Goal: Register for event/course

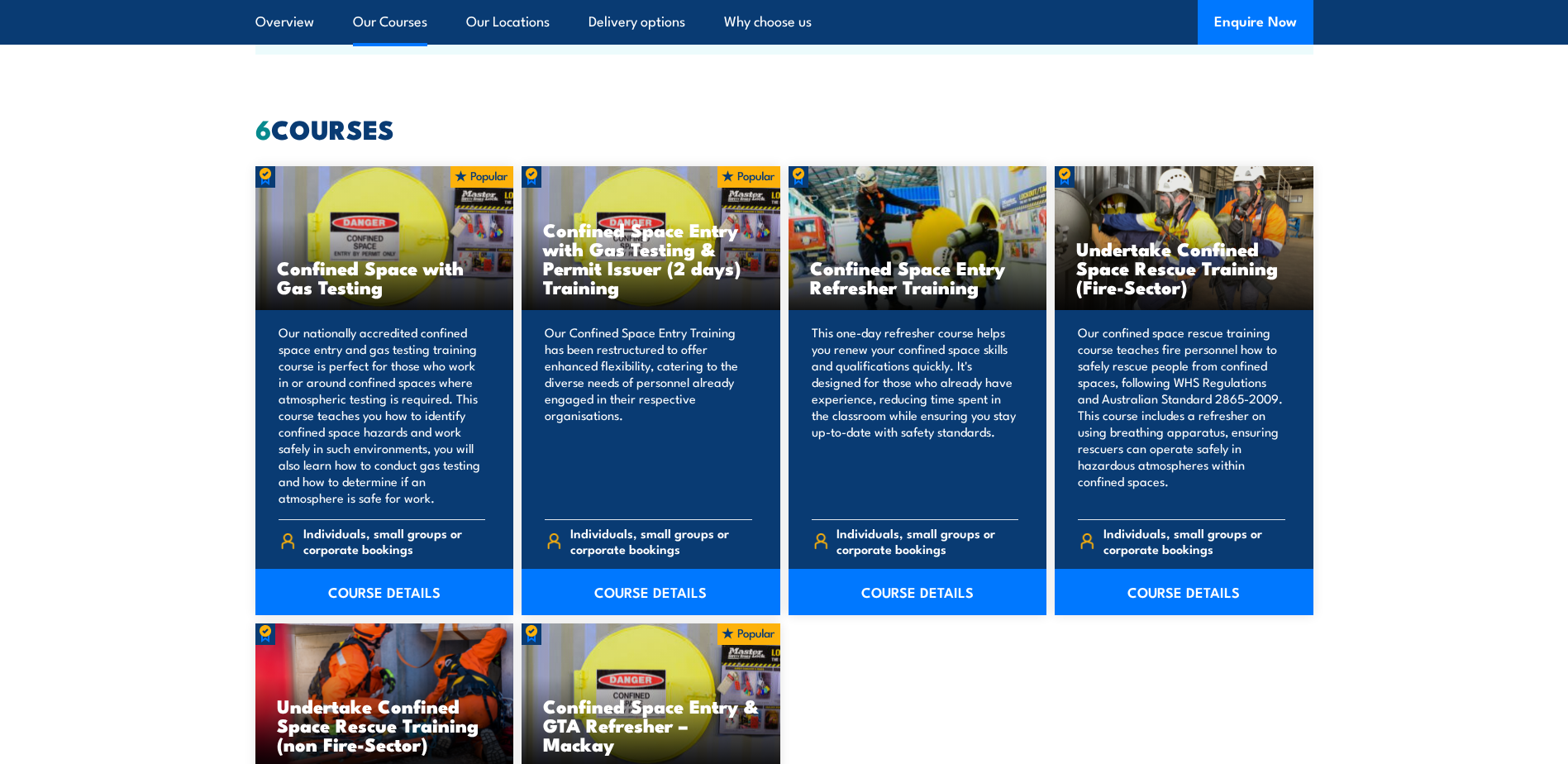
scroll to position [1158, 0]
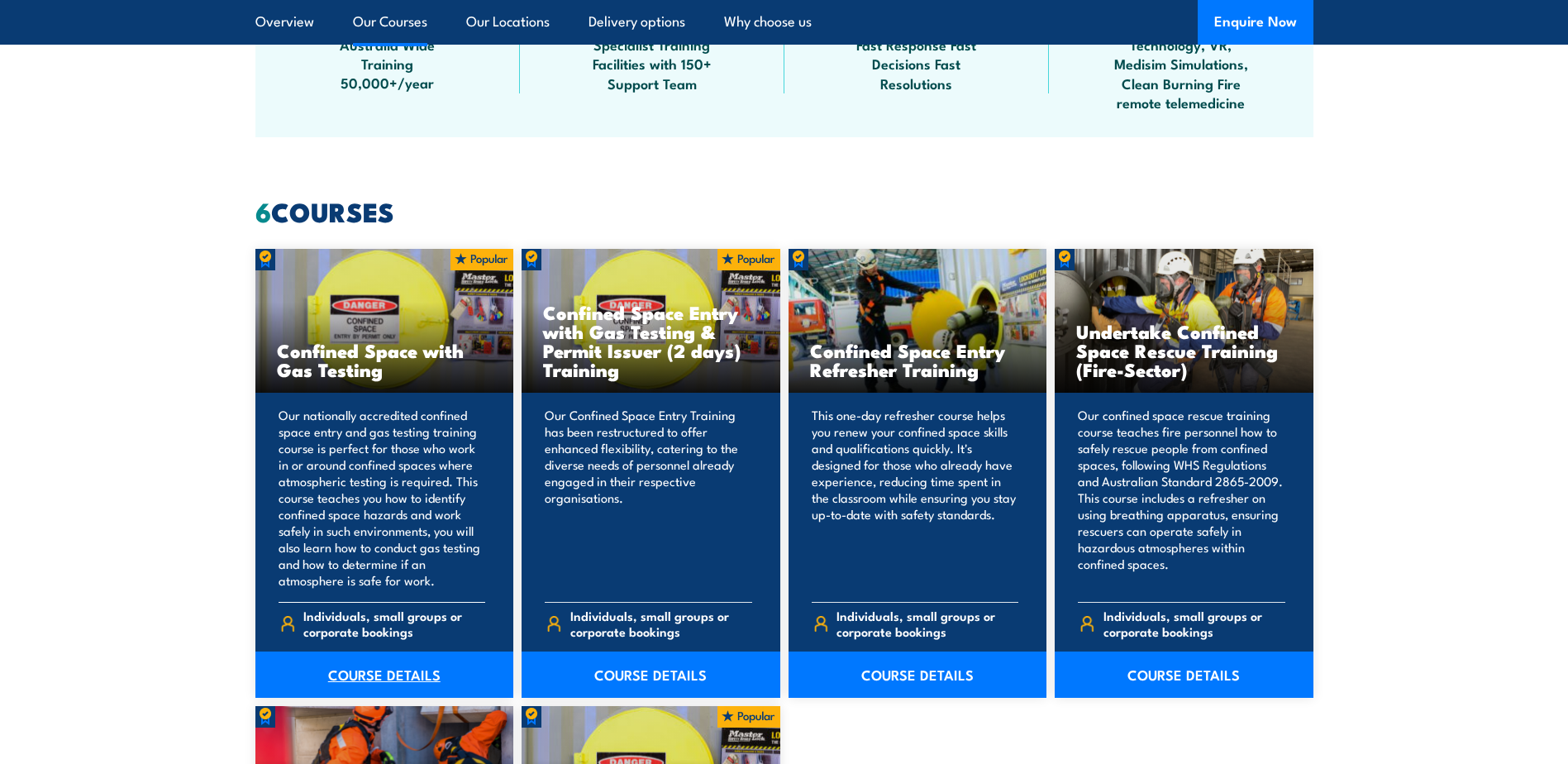
click at [383, 667] on link "COURSE DETAILS" at bounding box center [385, 675] width 259 height 46
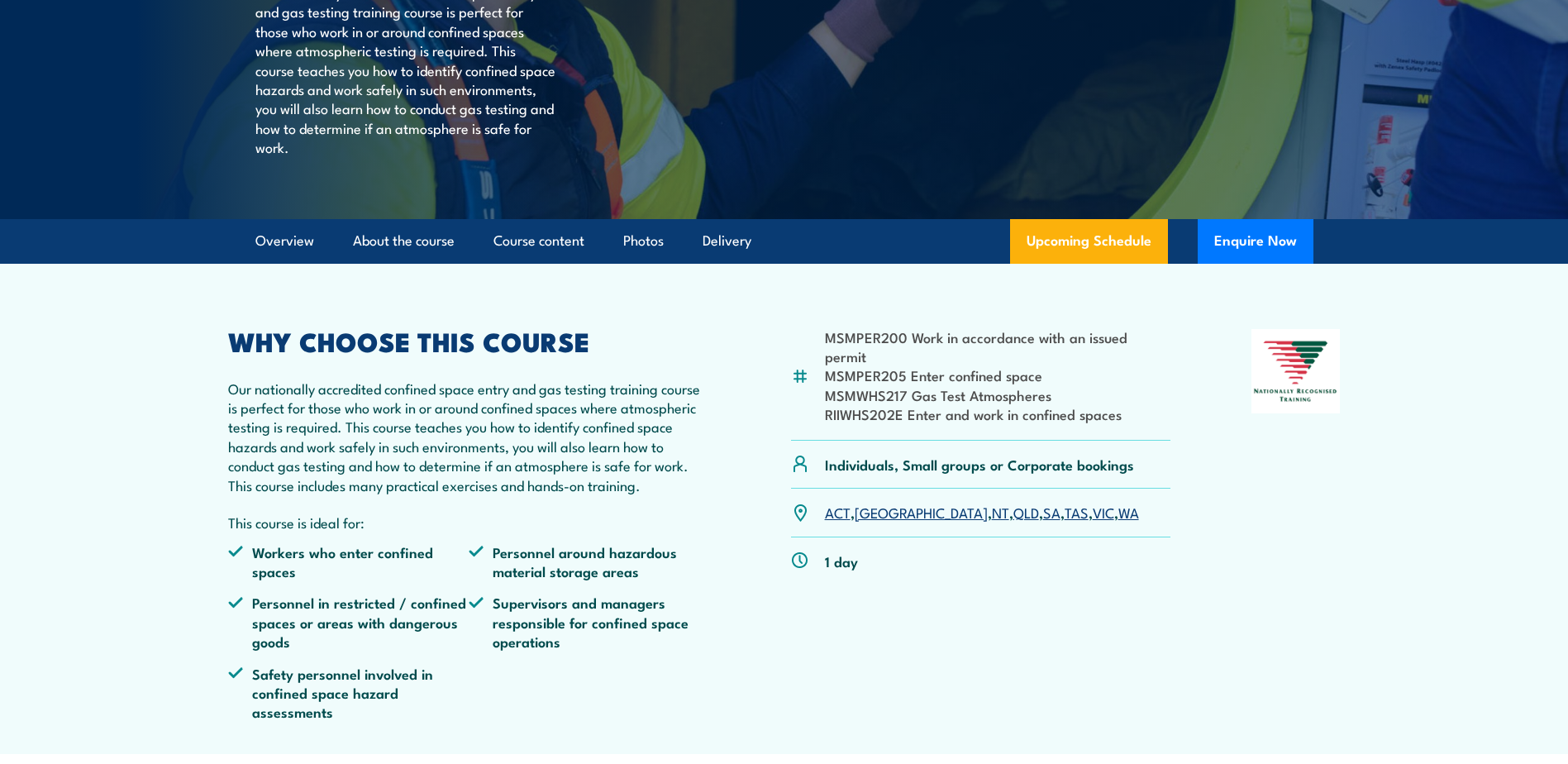
scroll to position [413, 0]
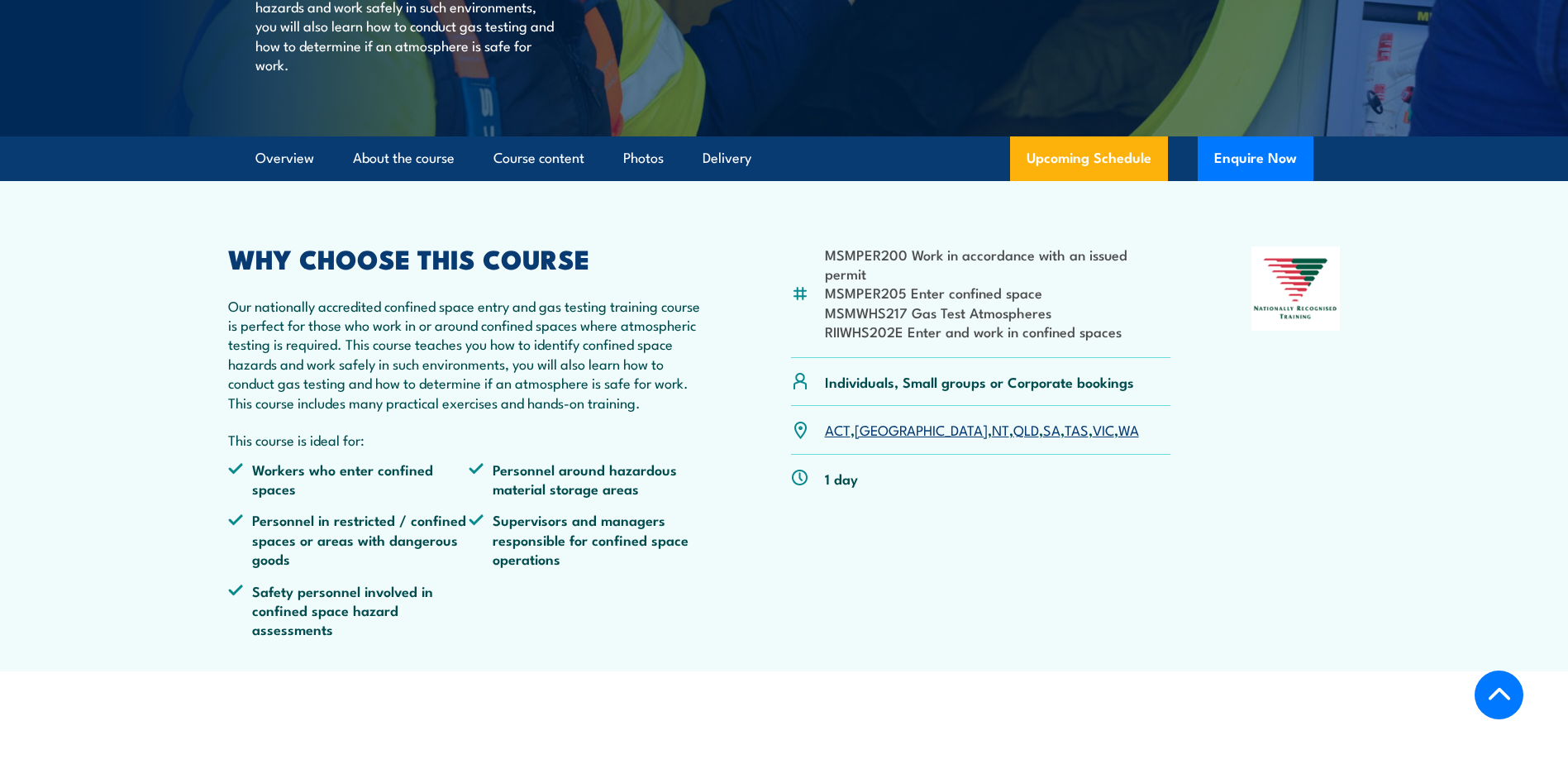
click at [1043, 439] on link "SA" at bounding box center [1052, 428] width 17 height 20
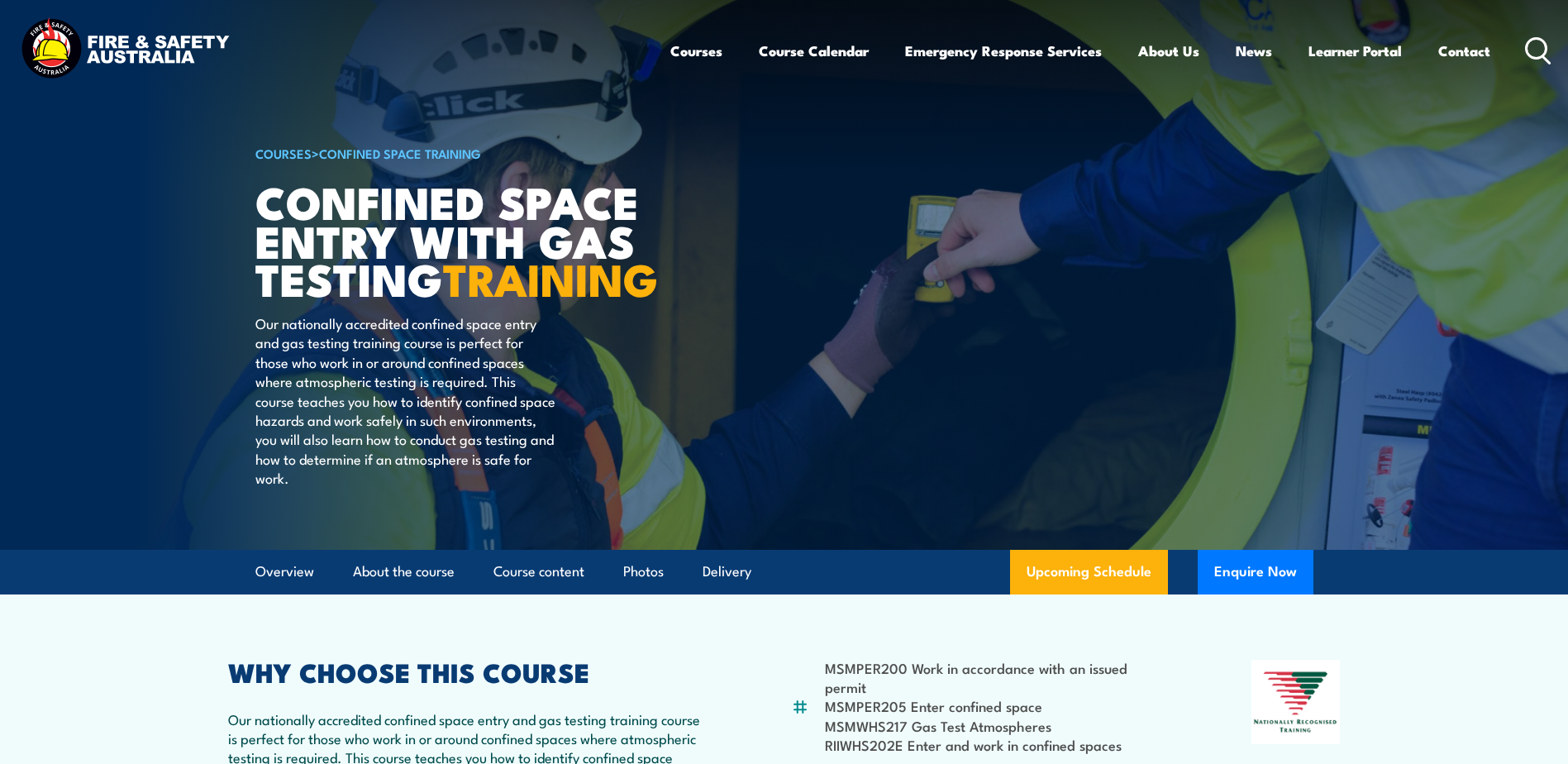
scroll to position [331, 0]
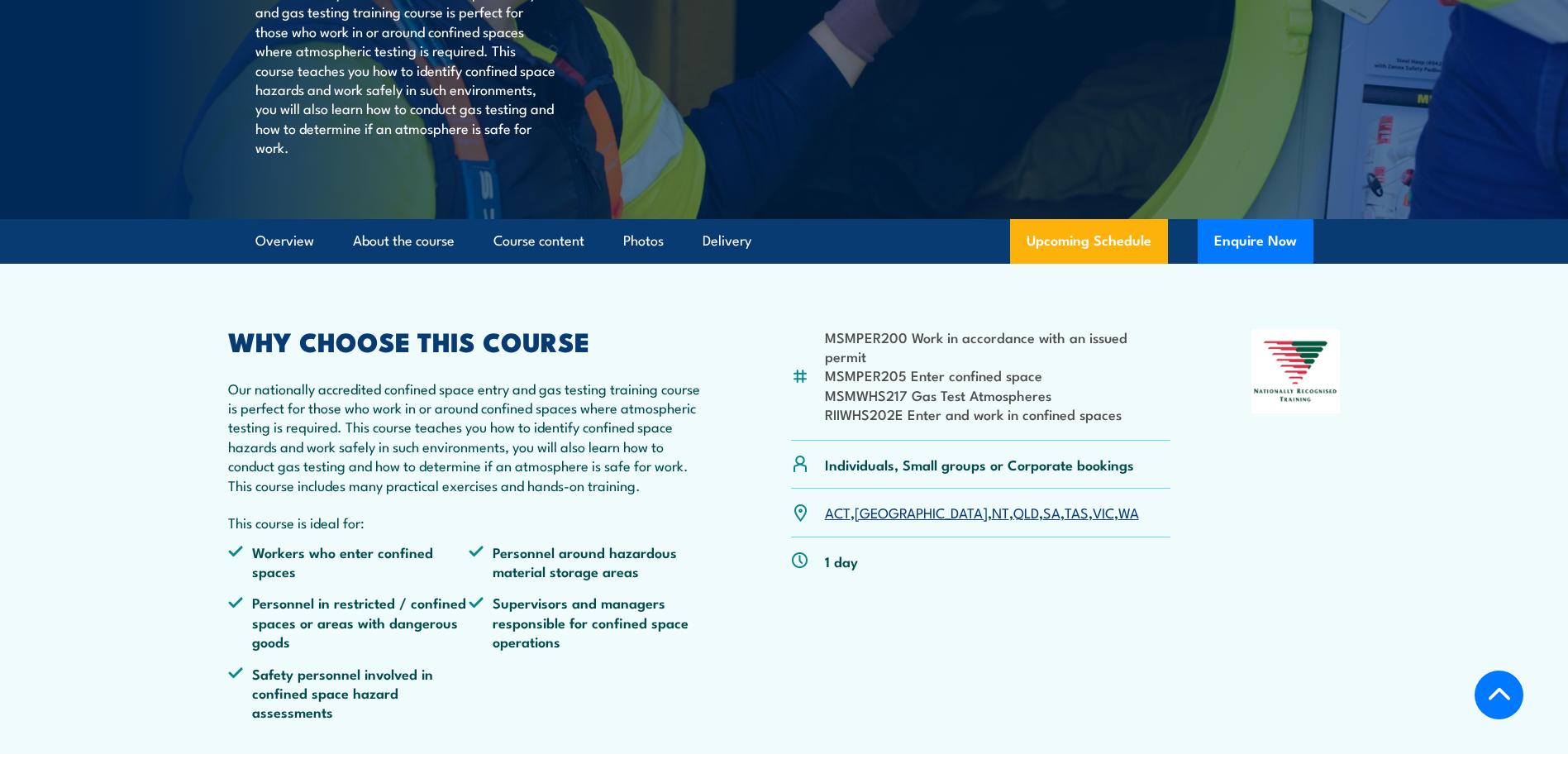
click at [1025, 640] on div "MSMPER200 Work in accordance with an issued permit MSMPER205 Enter confined spa…" at bounding box center [981, 532] width 380 height 406
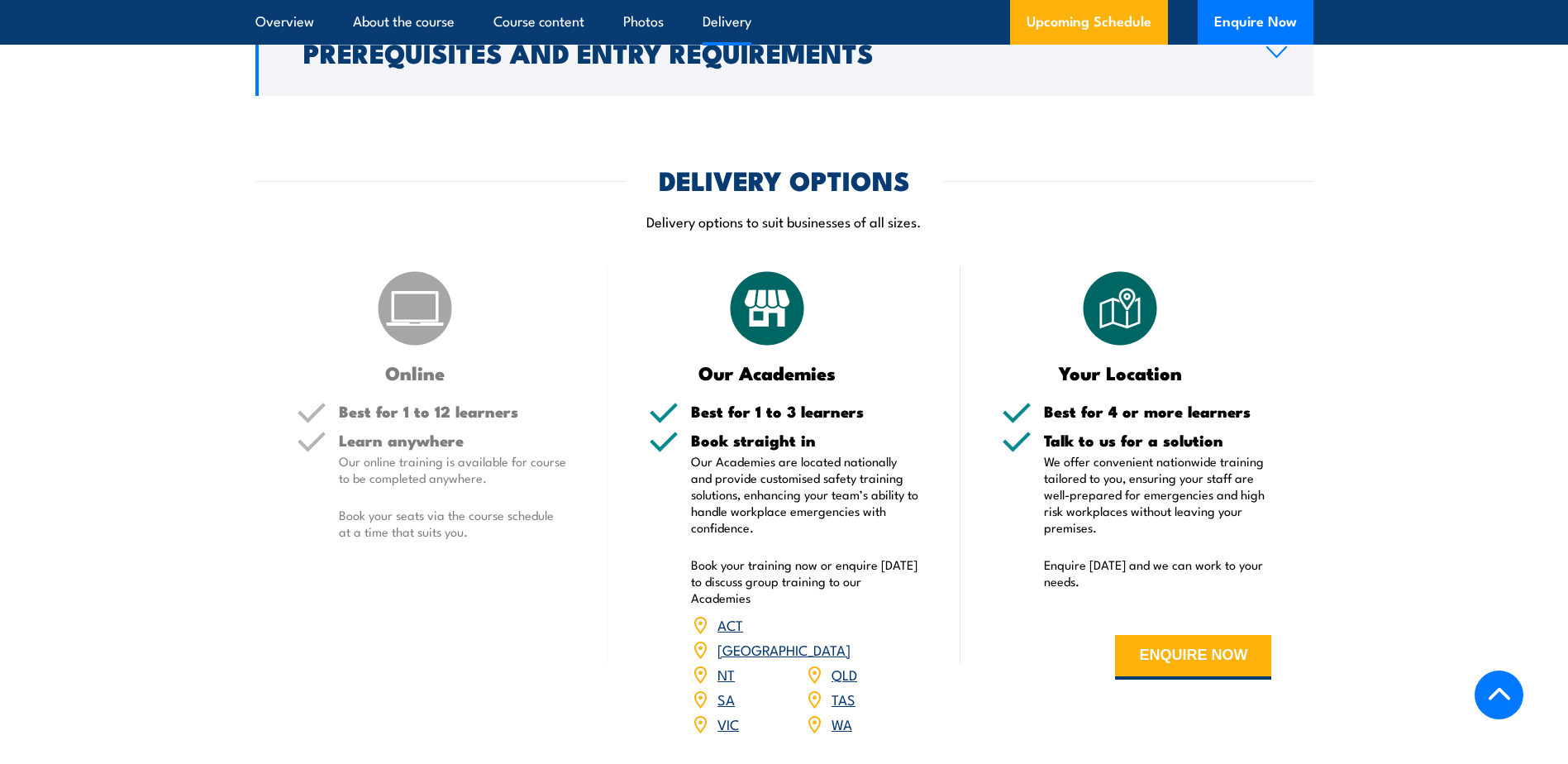
scroll to position [2316, 0]
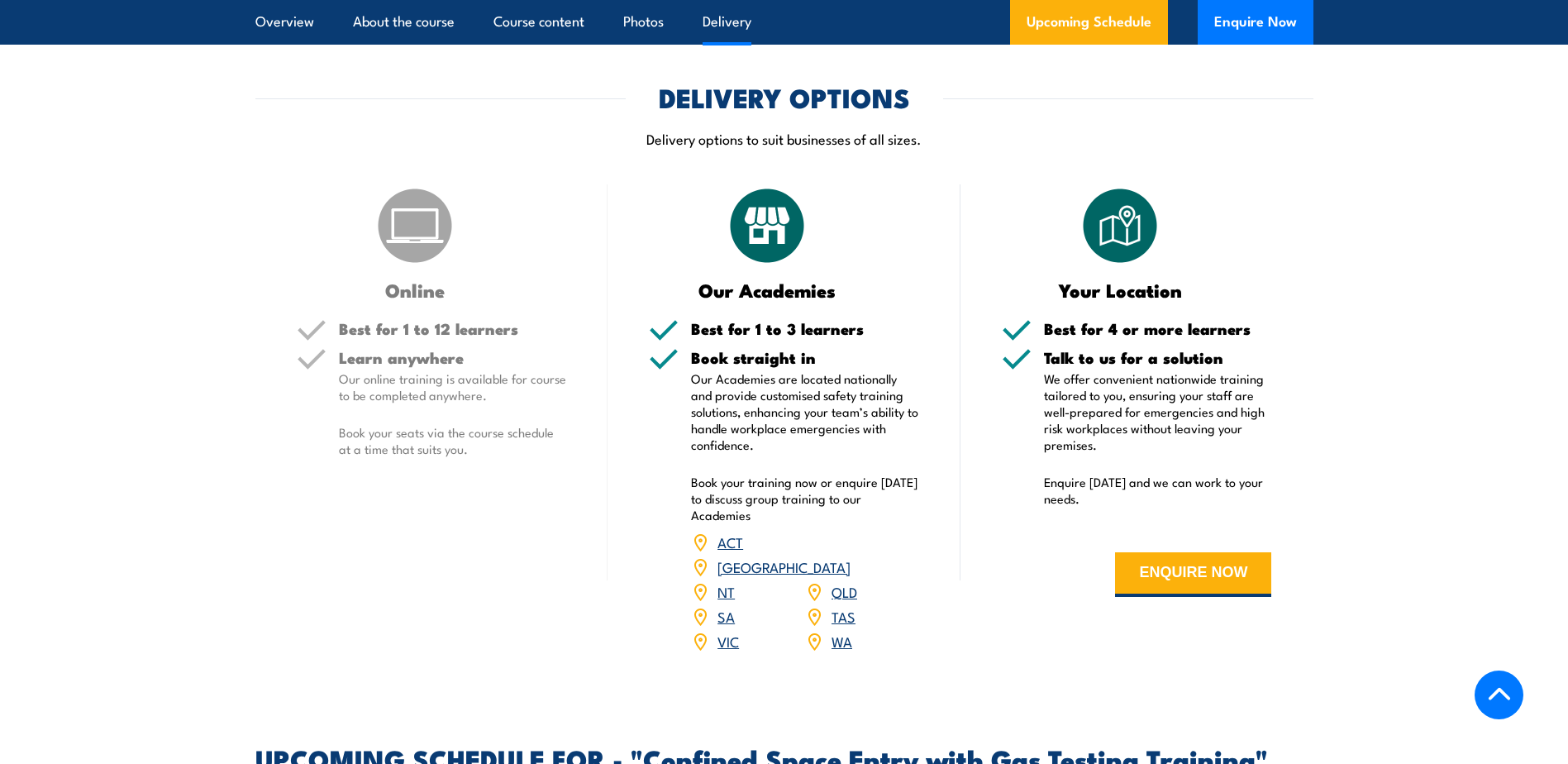
click at [406, 243] on img at bounding box center [414, 226] width 82 height 82
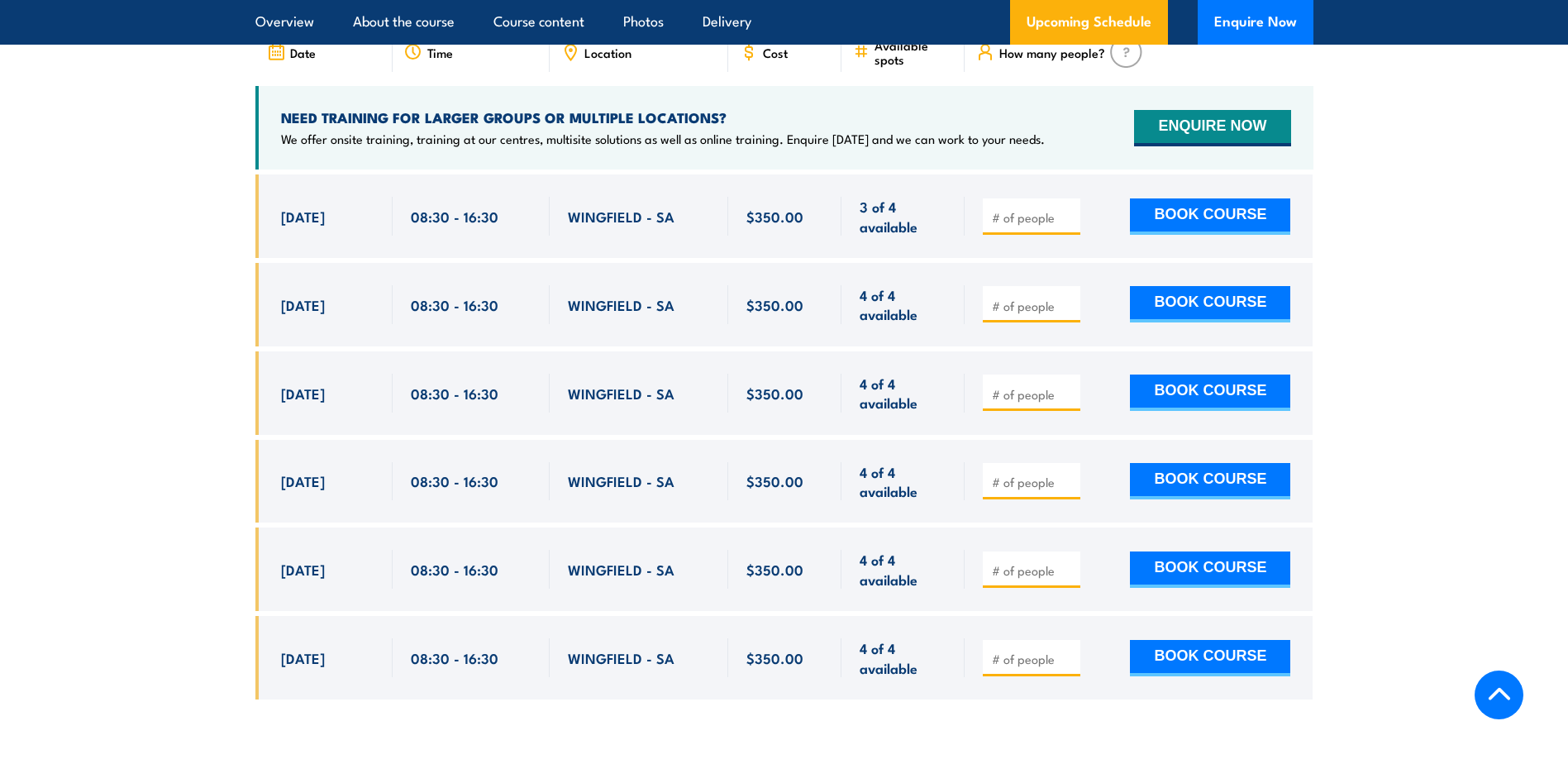
scroll to position [3061, 0]
